Goal: Task Accomplishment & Management: Manage account settings

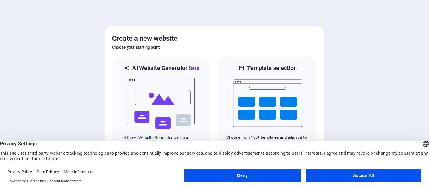
click at [329, 175] on button "Accept All" at bounding box center [364, 175] width 116 height 13
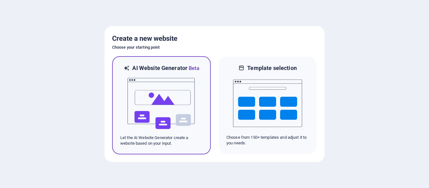
click at [169, 103] on img at bounding box center [161, 103] width 69 height 63
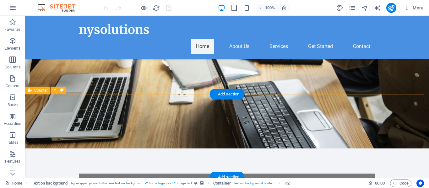
scroll to position [126, 0]
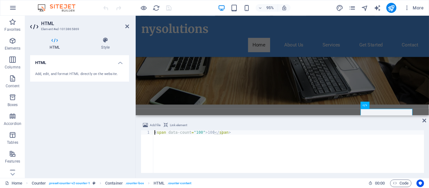
click at [207, 131] on div "< span data-count = "100" > 100 </ span >" at bounding box center [288, 156] width 271 height 52
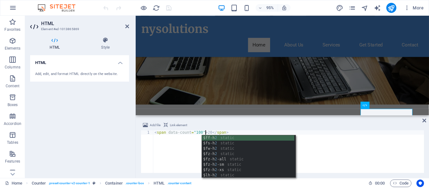
scroll to position [0, 4]
type textarea "<span data-count="100">20</span>"
click at [89, 124] on div "HTML Add, edit, and format HTML directly on the website." at bounding box center [79, 114] width 99 height 118
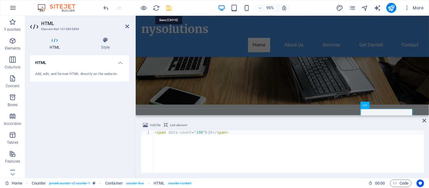
click at [168, 8] on icon "save" at bounding box center [168, 7] width 7 height 7
checkbox input "false"
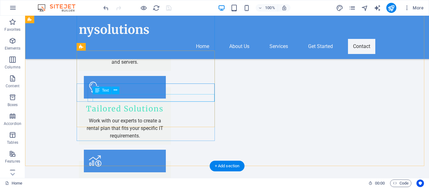
scroll to position [660, 0]
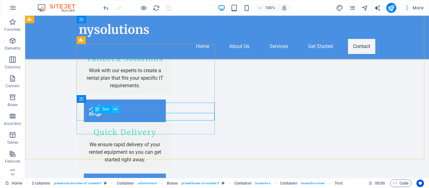
click at [116, 107] on icon at bounding box center [115, 109] width 3 height 7
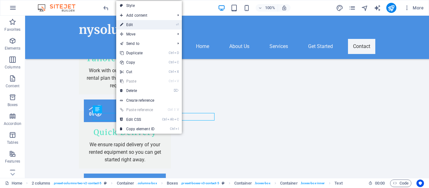
click at [135, 26] on link "⏎ Edit" at bounding box center [137, 24] width 42 height 9
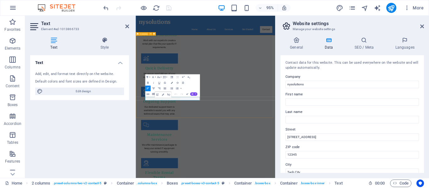
scroll to position [577, 0]
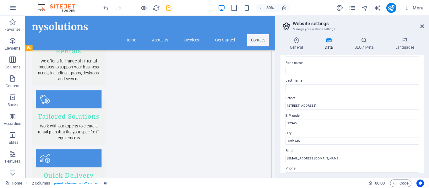
scroll to position [63, 0]
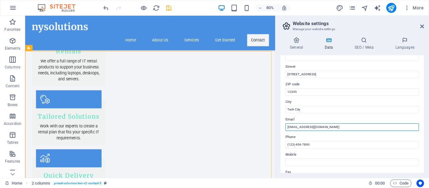
click at [298, 126] on input "contact@nysolutions.com" at bounding box center [353, 128] width 134 height 8
click at [313, 125] on input "sales@nysolutions.com" at bounding box center [353, 128] width 134 height 8
type input "[EMAIL_ADDRESS][DOMAIN_NAME]"
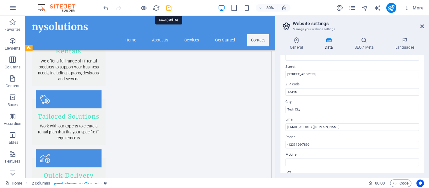
click at [169, 9] on icon "save" at bounding box center [168, 7] width 7 height 7
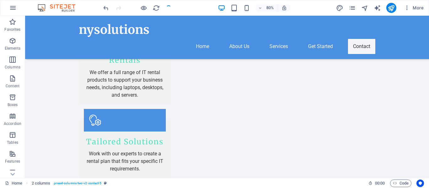
checkbox input "false"
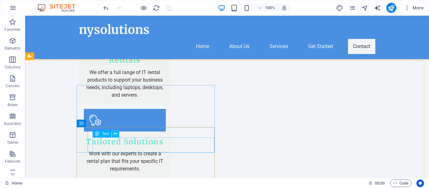
click at [115, 133] on icon at bounding box center [115, 134] width 3 height 7
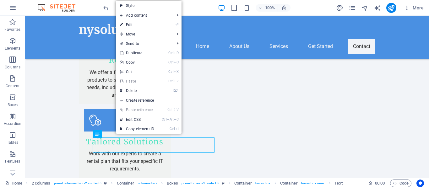
click at [133, 24] on link "⏎ Edit" at bounding box center [137, 24] width 42 height 9
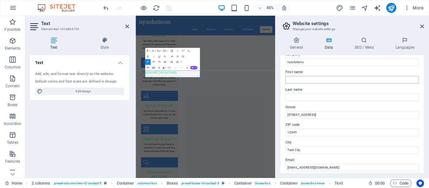
scroll to position [31, 0]
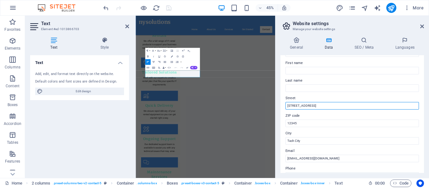
click at [330, 108] on input "123 Tech Street" at bounding box center [353, 106] width 134 height 8
drag, startPoint x: 433, startPoint y: 123, endPoint x: 445, endPoint y: 219, distance: 96.6
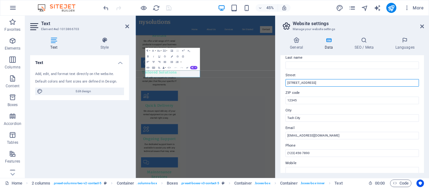
scroll to position [63, 0]
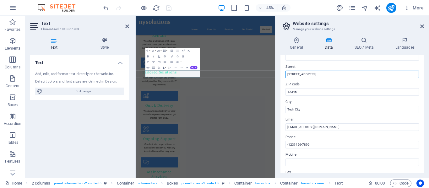
drag, startPoint x: 311, startPoint y: 106, endPoint x: 285, endPoint y: 105, distance: 26.1
click at [285, 106] on div "Contact data for this website. This can be used everywhere on the website and w…" at bounding box center [353, 114] width 144 height 118
type input "202 B, 2nd Floor, Sheetla House 73-74, nehru Place, Delhi"
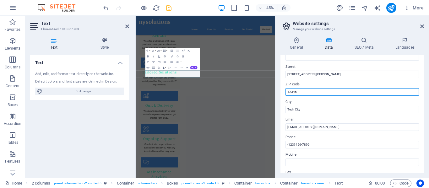
drag, startPoint x: 304, startPoint y: 91, endPoint x: 285, endPoint y: 91, distance: 18.5
click at [285, 91] on div "Contact data for this website. This can be used everywhere on the website and w…" at bounding box center [353, 114] width 144 height 118
type input "110019"
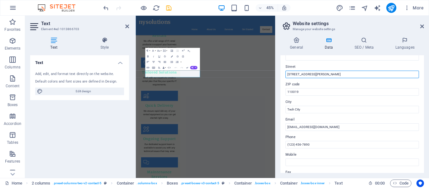
click at [361, 75] on input "202 B, 2nd Floor, Sheetla House 73-74, nehru Place, Delhi" at bounding box center [353, 75] width 134 height 8
type input "[STREET_ADDRESS][PERSON_NAME]"
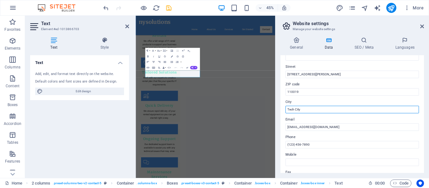
click at [317, 111] on input "Tech City" at bounding box center [353, 110] width 134 height 8
drag, startPoint x: 448, startPoint y: 126, endPoint x: 427, endPoint y: 222, distance: 98.1
click at [278, 110] on div "General Data SEO / Meta Languages Website name nysolutionstech.com Logo Drag fi…" at bounding box center [353, 105] width 154 height 146
paste input "[GEOGRAPHIC_DATA]"
type input "[GEOGRAPHIC_DATA]"
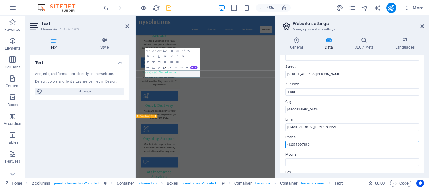
drag, startPoint x: 450, startPoint y: 162, endPoint x: 439, endPoint y: 299, distance: 138.1
drag, startPoint x: 288, startPoint y: 143, endPoint x: 313, endPoint y: 146, distance: 25.3
click at [313, 146] on input "(123) 456-7890" at bounding box center [353, 145] width 134 height 8
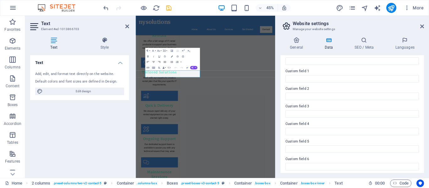
scroll to position [184, 0]
type input "011-00000000"
click at [170, 9] on icon "save" at bounding box center [168, 7] width 7 height 7
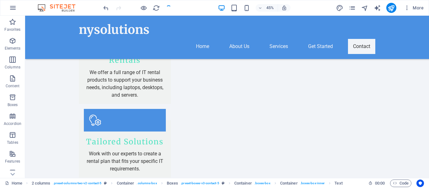
checkbox input "false"
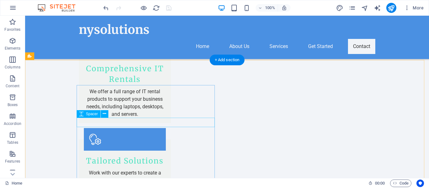
scroll to position [577, 0]
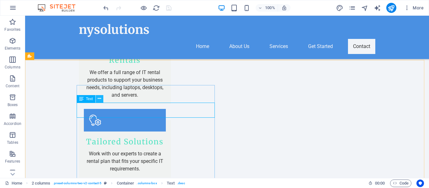
click at [99, 100] on icon at bounding box center [99, 99] width 3 height 7
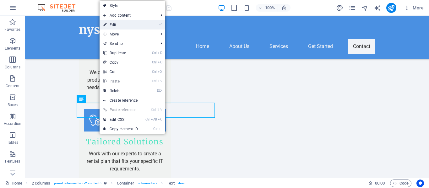
click at [116, 24] on link "⏎ Edit" at bounding box center [121, 24] width 42 height 9
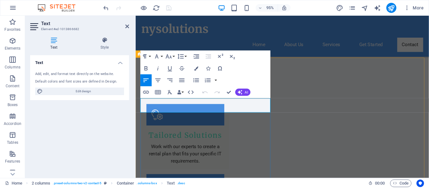
drag, startPoint x: 148, startPoint y: 107, endPoint x: 271, endPoint y: 113, distance: 123.0
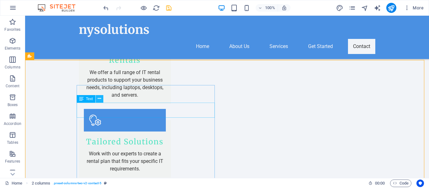
click at [100, 99] on icon at bounding box center [99, 99] width 3 height 7
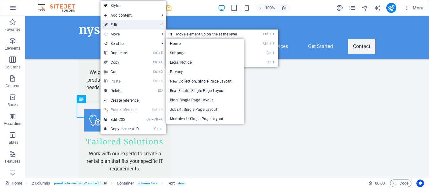
click at [115, 24] on link "⏎ Edit" at bounding box center [122, 24] width 42 height 9
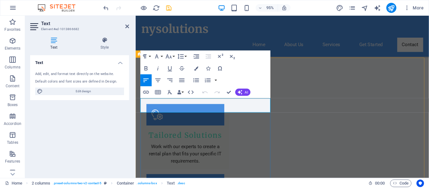
drag, startPoint x: 241, startPoint y: 113, endPoint x: 123, endPoint y: 100, distance: 118.9
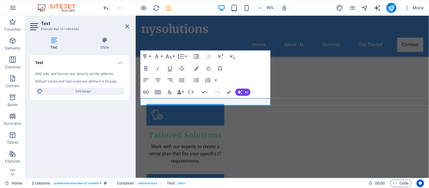
click at [246, 64] on div "Paragraph Format Normal Heading 1 Heading 2 Heading 3 Heading 4 Heading 5 Headi…" at bounding box center [206, 75] width 130 height 48
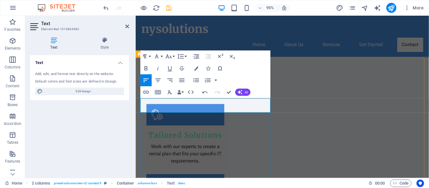
scroll to position [385, 4]
click at [169, 10] on icon "save" at bounding box center [168, 7] width 7 height 7
checkbox input "false"
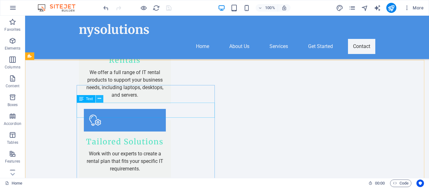
click at [100, 99] on icon at bounding box center [99, 99] width 3 height 7
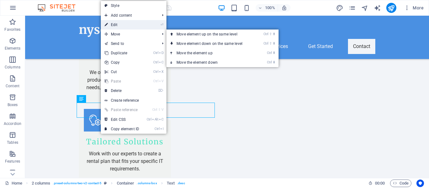
click at [117, 25] on link "⏎ Edit" at bounding box center [122, 24] width 42 height 9
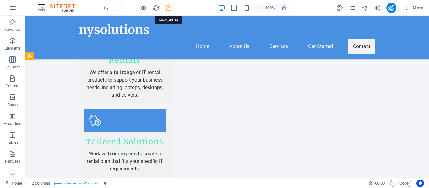
click at [167, 7] on icon "save" at bounding box center [168, 7] width 7 height 7
checkbox input "false"
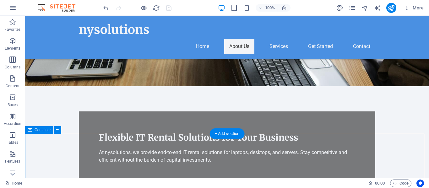
scroll to position [137, 0]
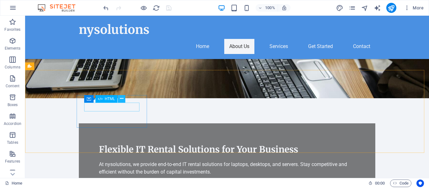
click at [120, 98] on icon at bounding box center [121, 99] width 3 height 7
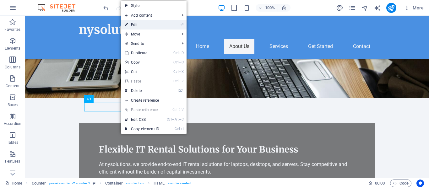
click at [137, 24] on link "⏎ Edit" at bounding box center [142, 24] width 42 height 9
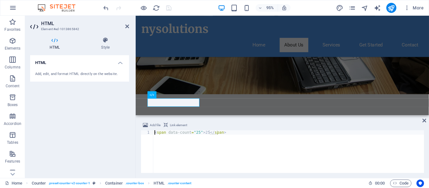
click at [196, 133] on div "< span data-count = "25" > 25 </ span >" at bounding box center [288, 156] width 271 height 52
type textarea "<span data-count="95">25</span>"
click at [97, 160] on div "HTML Add, edit, and format HTML directly on the website." at bounding box center [79, 114] width 99 height 118
click at [167, 7] on icon "save" at bounding box center [168, 7] width 7 height 7
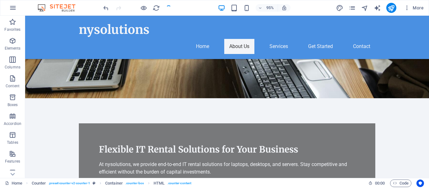
checkbox input "false"
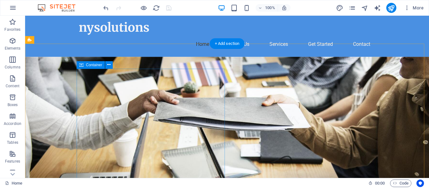
scroll to position [0, 0]
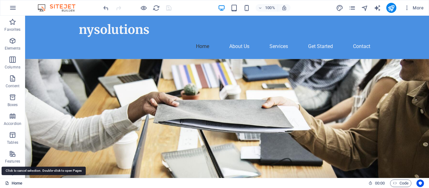
click at [14, 183] on link "Home" at bounding box center [13, 184] width 17 height 8
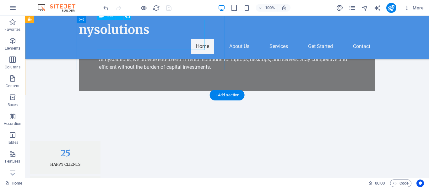
scroll to position [85, 0]
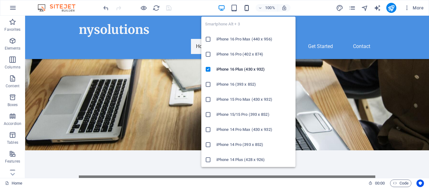
click at [244, 8] on icon "button" at bounding box center [246, 7] width 7 height 7
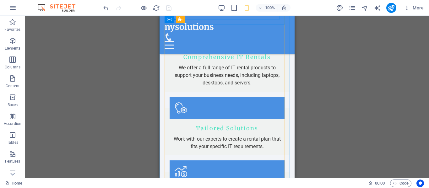
scroll to position [650, 0]
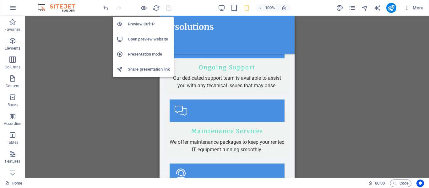
click at [136, 23] on h6 "Preview Ctrl+P" at bounding box center [149, 24] width 42 height 8
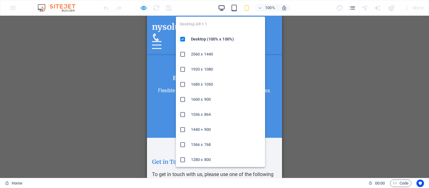
click at [222, 8] on icon "button" at bounding box center [221, 7] width 7 height 7
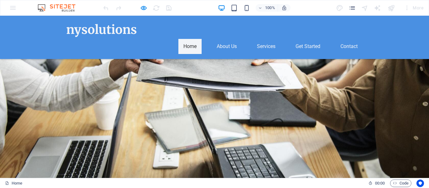
scroll to position [0, 0]
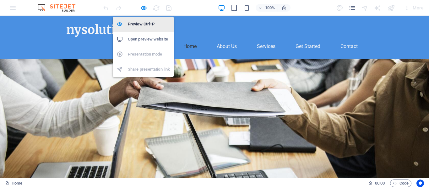
click at [143, 24] on h6 "Preview Ctrl+P" at bounding box center [149, 24] width 42 height 8
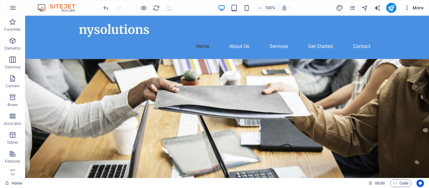
click at [408, 9] on icon "button" at bounding box center [407, 8] width 6 height 6
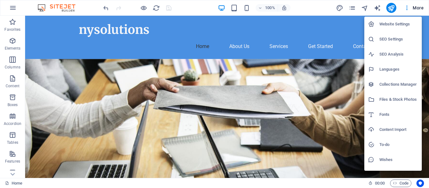
click at [14, 9] on div at bounding box center [214, 94] width 429 height 188
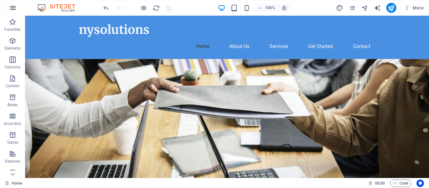
click at [14, 8] on icon "button" at bounding box center [13, 8] width 8 height 8
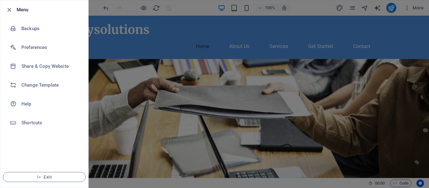
click at [9, 10] on icon "button" at bounding box center [9, 9] width 7 height 7
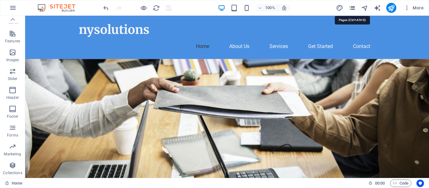
click at [353, 8] on icon "pages" at bounding box center [352, 7] width 7 height 7
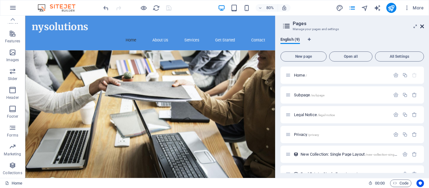
click at [424, 25] on icon at bounding box center [423, 26] width 4 height 5
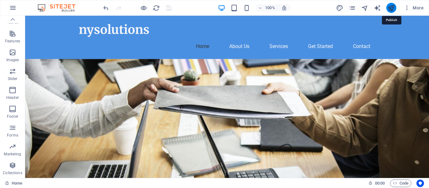
click at [392, 8] on icon "publish" at bounding box center [391, 7] width 7 height 7
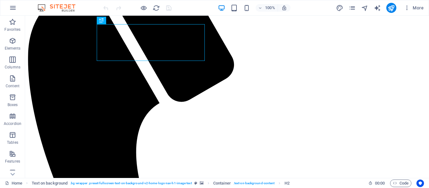
scroll to position [157, 0]
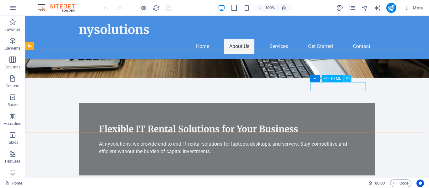
click at [348, 78] on icon at bounding box center [347, 78] width 3 height 7
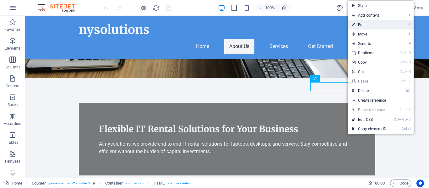
click at [361, 23] on link "⏎ Edit" at bounding box center [369, 24] width 42 height 9
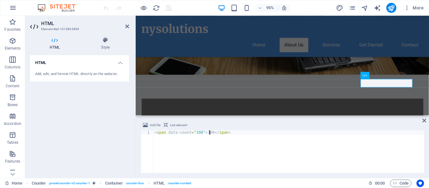
click at [209, 132] on div "< span data-count = "100" > 100 </ span >" at bounding box center [288, 156] width 271 height 52
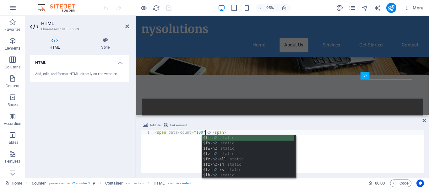
scroll to position [0, 4]
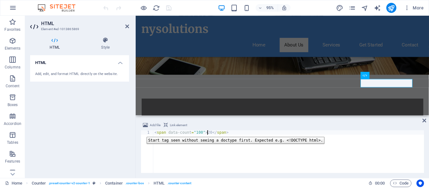
type textarea "<span data-count="100">20</span>"
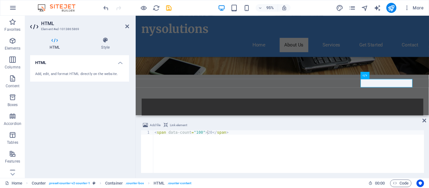
click at [123, 130] on div "HTML Add, edit, and format HTML directly on the website." at bounding box center [79, 114] width 99 height 118
click at [169, 8] on icon "save" at bounding box center [168, 7] width 7 height 7
checkbox input "false"
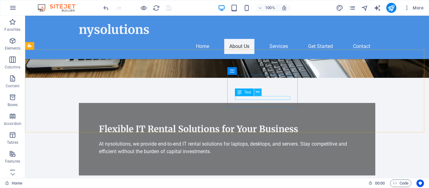
click at [257, 91] on icon at bounding box center [257, 92] width 3 height 7
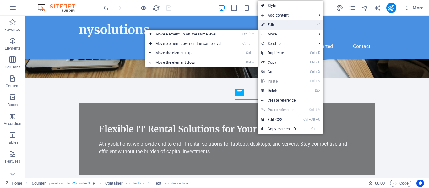
click at [275, 26] on link "⏎ Edit" at bounding box center [279, 24] width 42 height 9
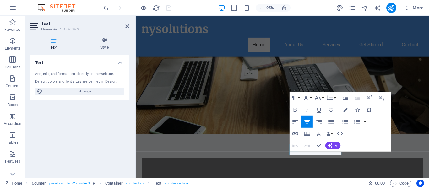
scroll to position [94, 0]
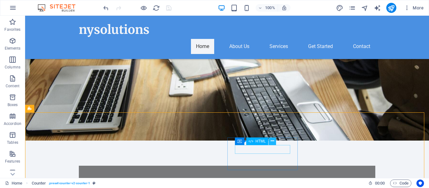
click at [272, 140] on icon at bounding box center [272, 141] width 3 height 7
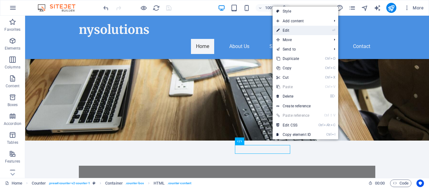
click at [288, 31] on link "⏎ Edit" at bounding box center [294, 30] width 42 height 9
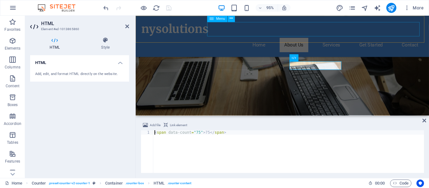
scroll to position [176, 0]
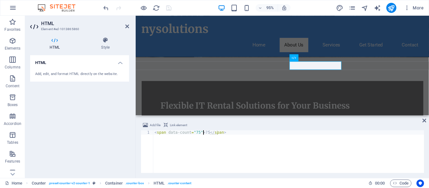
click at [203, 132] on div "< span data-count = "75" > 75 </ span >" at bounding box center [288, 156] width 271 height 52
type textarea "<span data-count="75">30</span>"
click at [136, 126] on div "Add file Link element <span data-count="75">30</span> 1 < span data-count = "75…" at bounding box center [283, 148] width 294 height 62
click at [168, 9] on icon "save" at bounding box center [168, 7] width 7 height 7
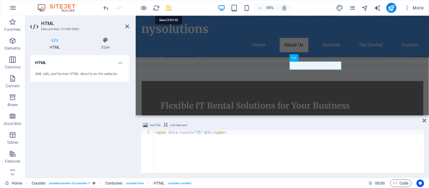
checkbox input "false"
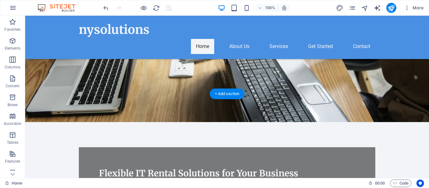
scroll to position [81, 0]
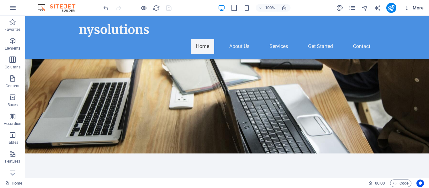
click at [408, 8] on icon "button" at bounding box center [407, 8] width 6 height 6
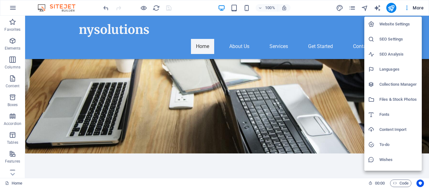
click at [308, 6] on div at bounding box center [214, 94] width 429 height 188
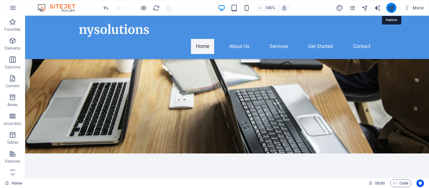
click at [390, 8] on icon "publish" at bounding box center [391, 7] width 7 height 7
